Goal: Check status: Check status

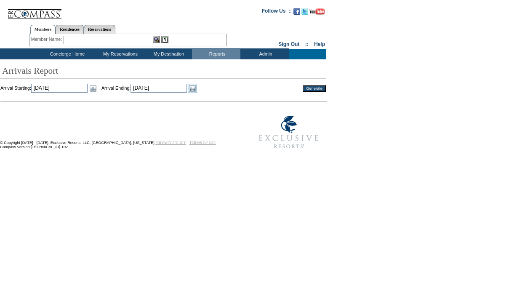
click at [197, 91] on link "Open the calendar popup." at bounding box center [192, 88] width 9 height 9
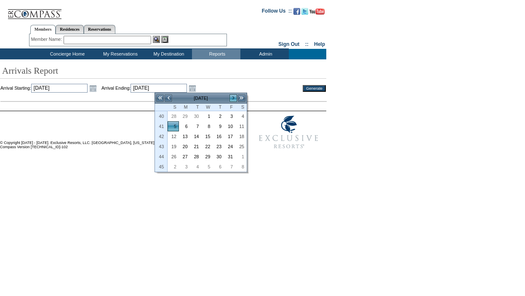
click at [235, 95] on link ">" at bounding box center [233, 98] width 8 height 8
click at [233, 95] on link ">" at bounding box center [233, 98] width 8 height 8
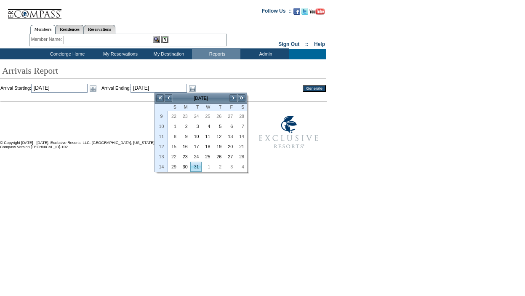
click at [196, 169] on link "31" at bounding box center [196, 166] width 11 height 9
type input "[DATE]"
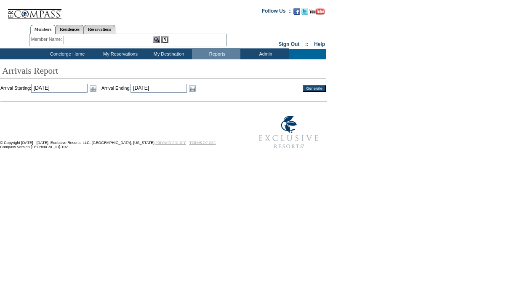
click at [320, 87] on input "Generate" at bounding box center [313, 88] width 23 height 7
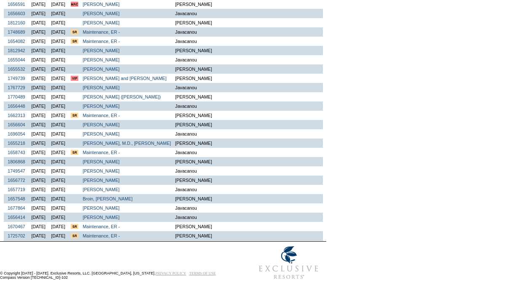
scroll to position [529, 0]
